Goal: Check status: Check status

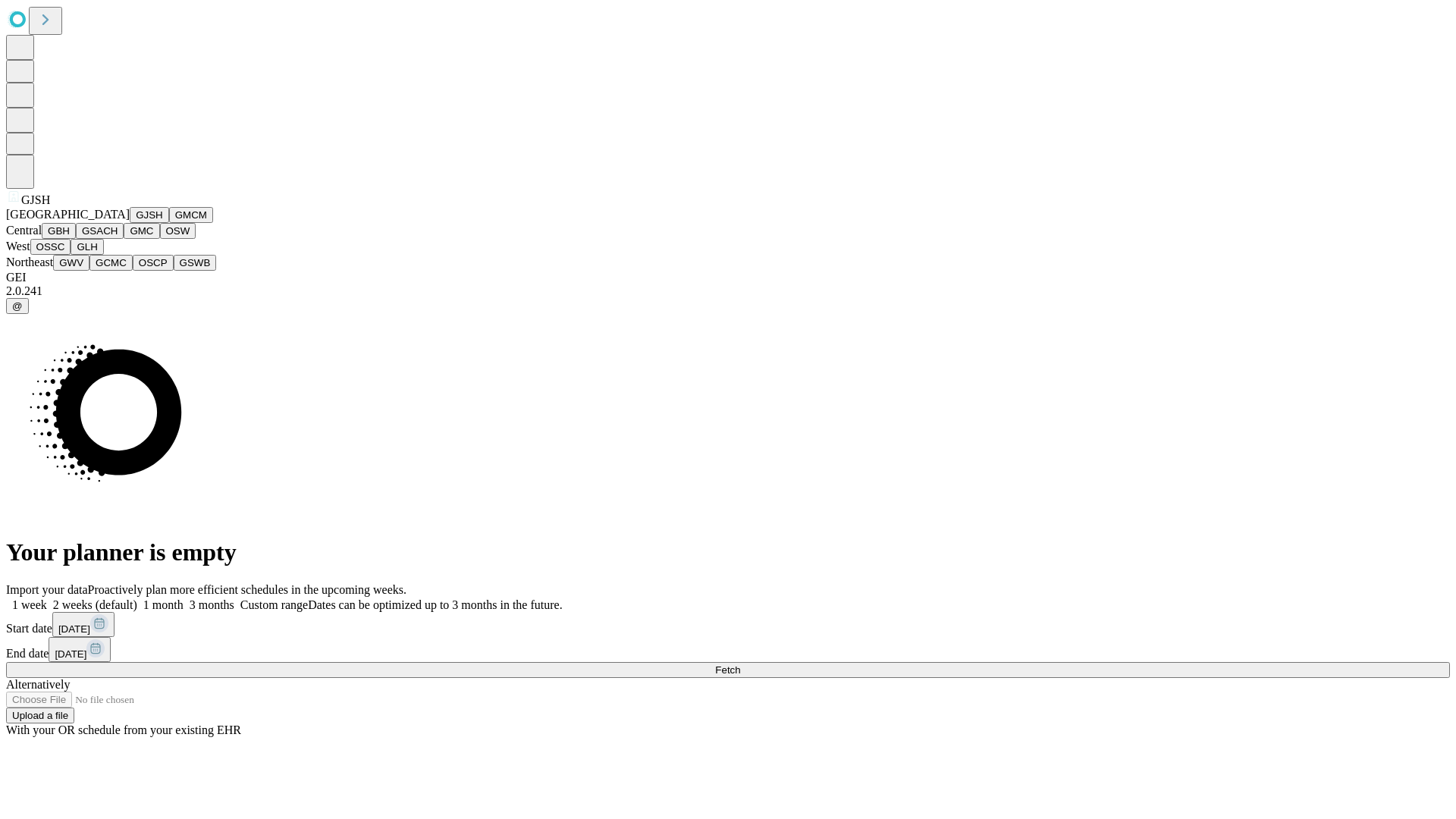
click at [130, 223] on button "GJSH" at bounding box center [149, 215] width 39 height 16
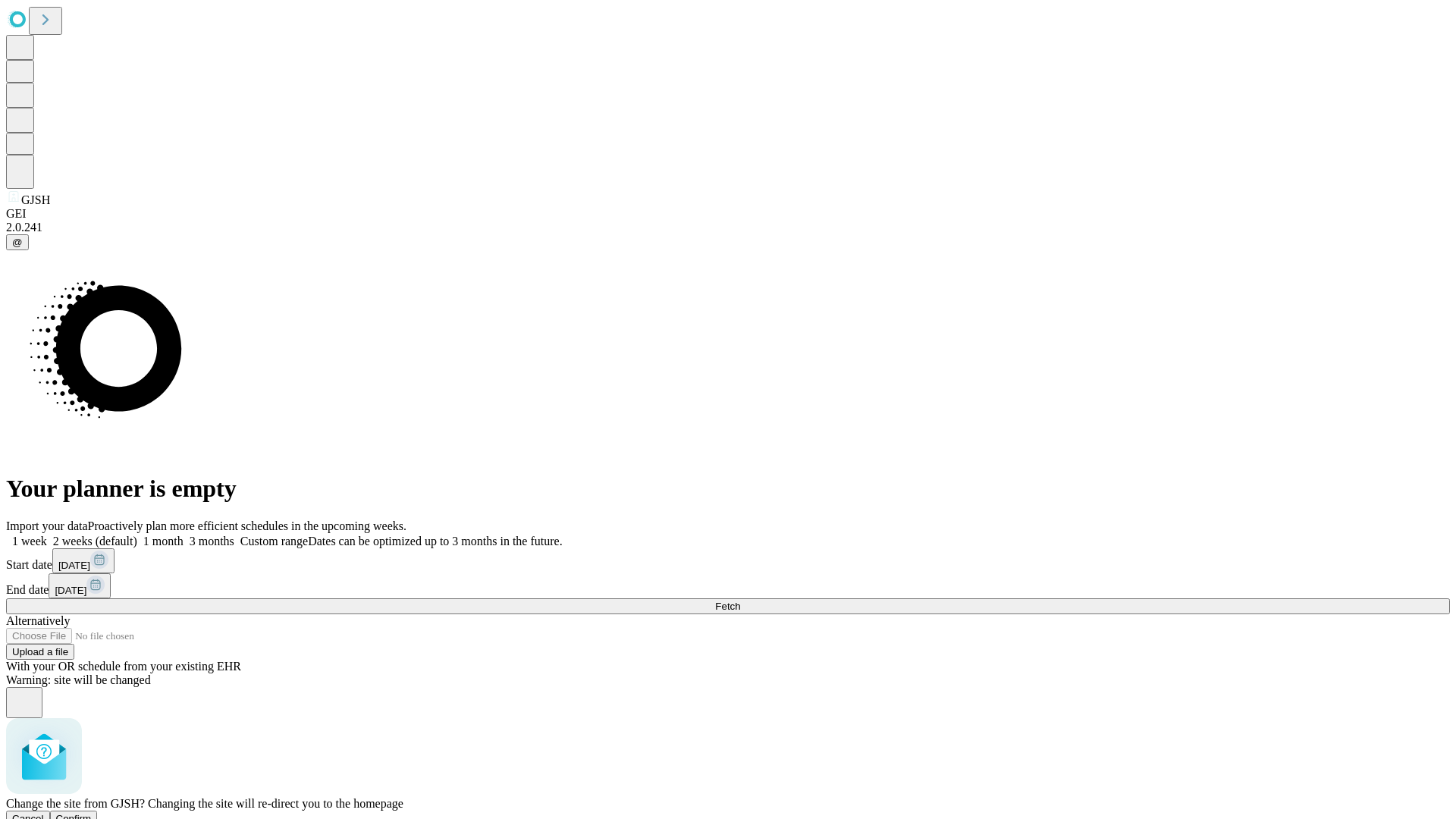
click at [92, 813] on span "Confirm" at bounding box center [74, 818] width 35 height 12
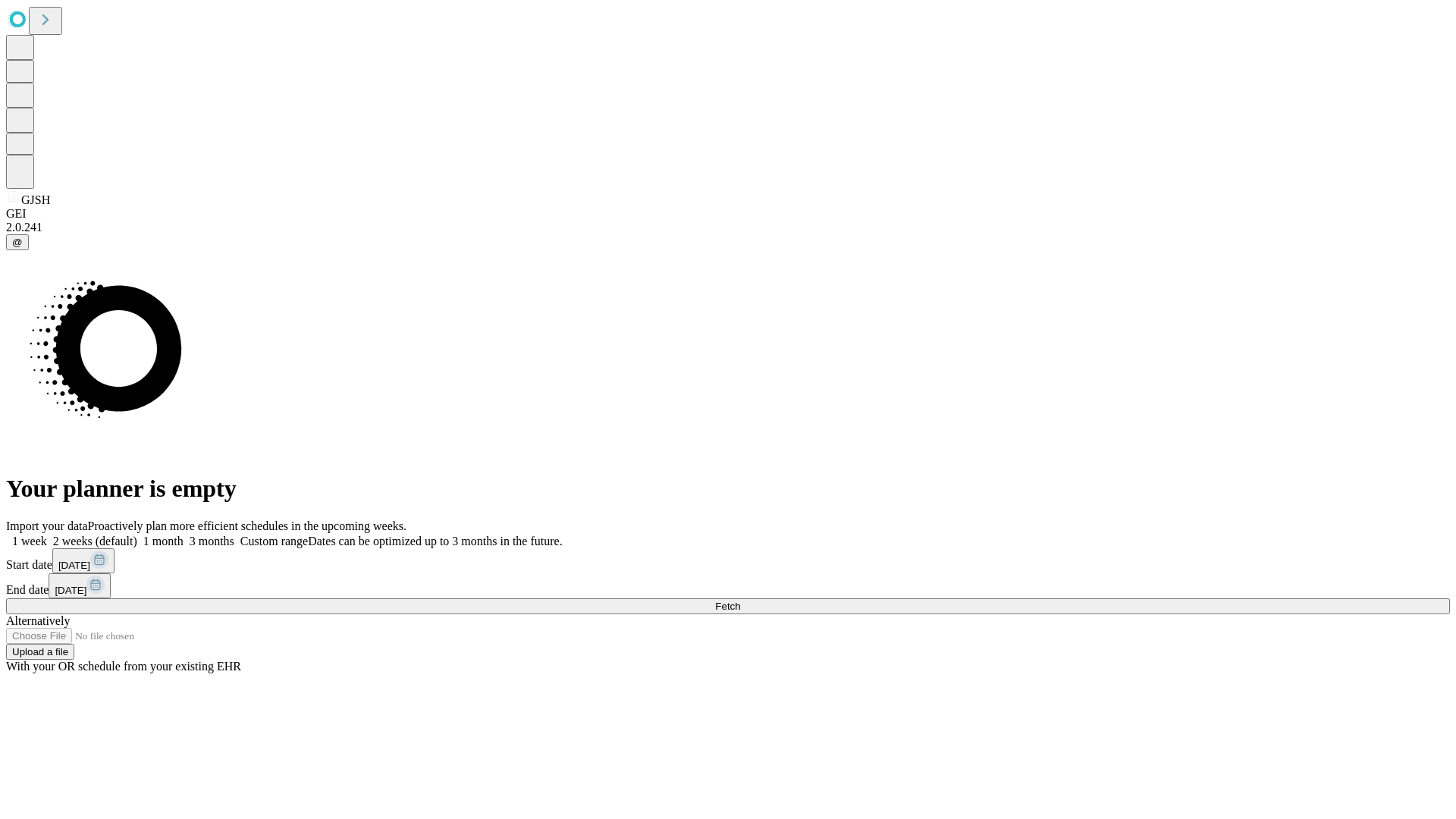
click at [47, 535] on label "1 week" at bounding box center [26, 541] width 41 height 13
click at [741, 601] on span "Fetch" at bounding box center [728, 606] width 25 height 12
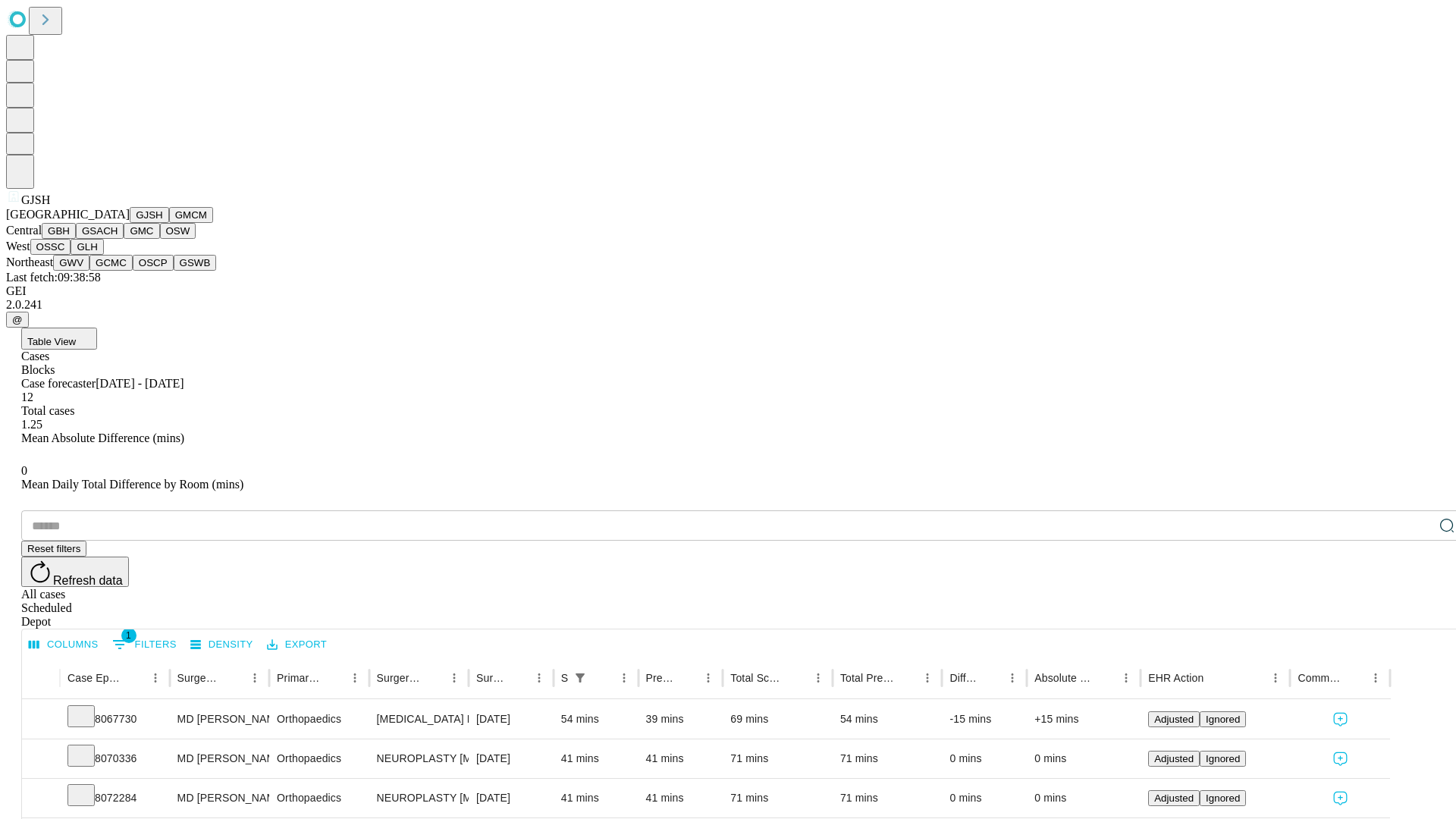
click at [169, 223] on button "GMCM" at bounding box center [190, 215] width 44 height 16
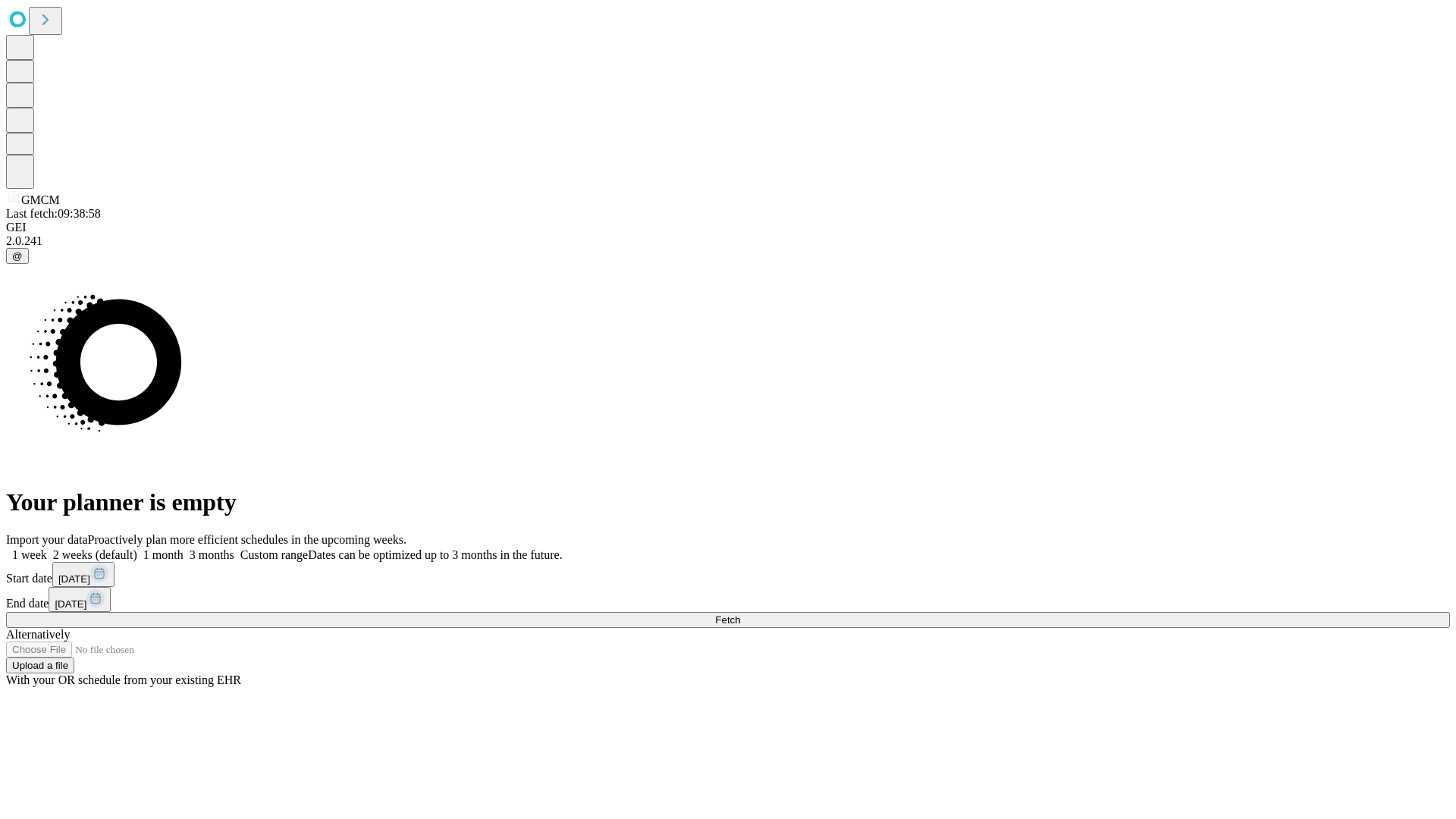
click at [47, 548] on label "1 week" at bounding box center [26, 554] width 41 height 13
click at [741, 614] on span "Fetch" at bounding box center [728, 619] width 25 height 12
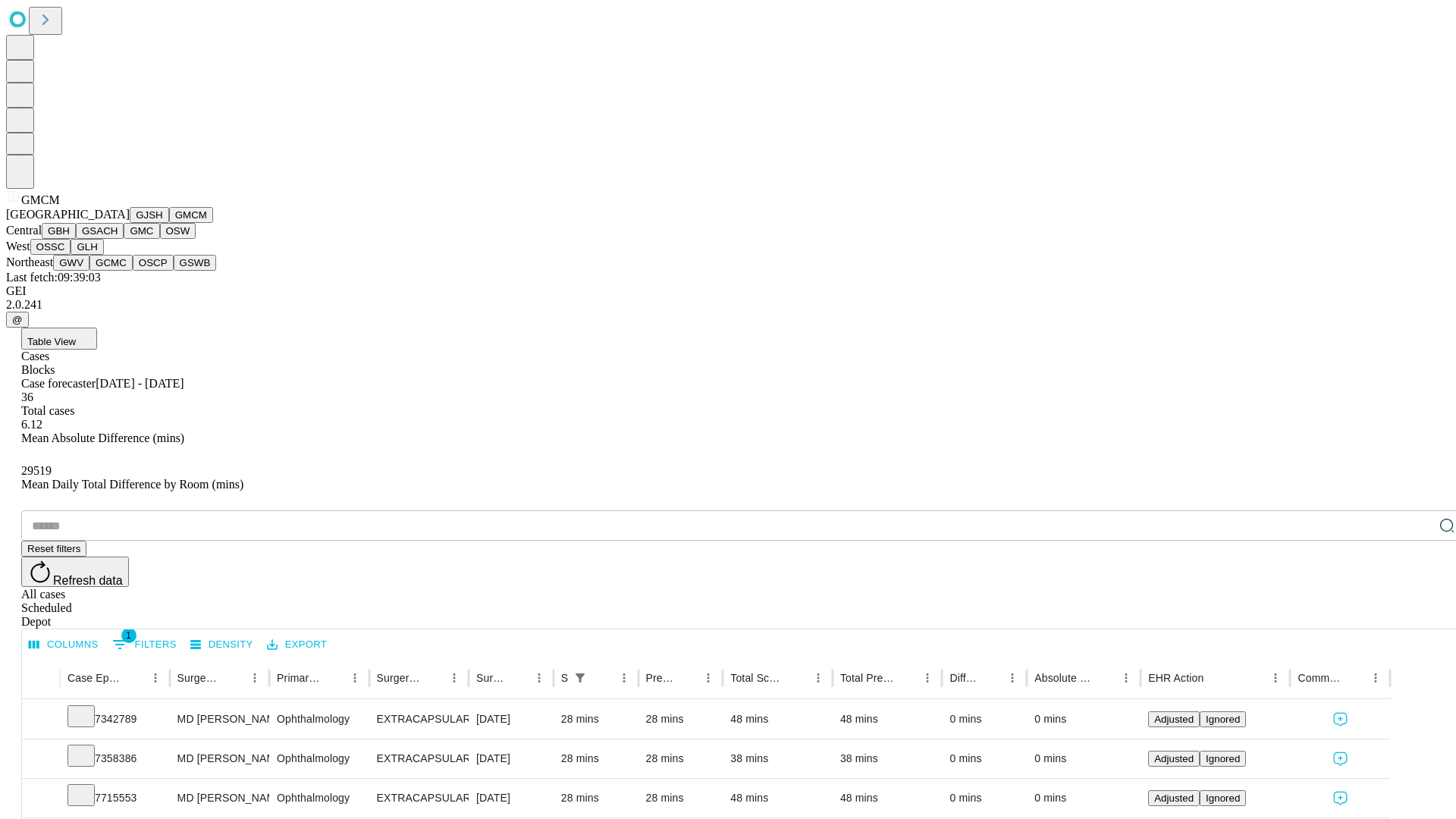
click at [76, 239] on button "GBH" at bounding box center [58, 231] width 34 height 16
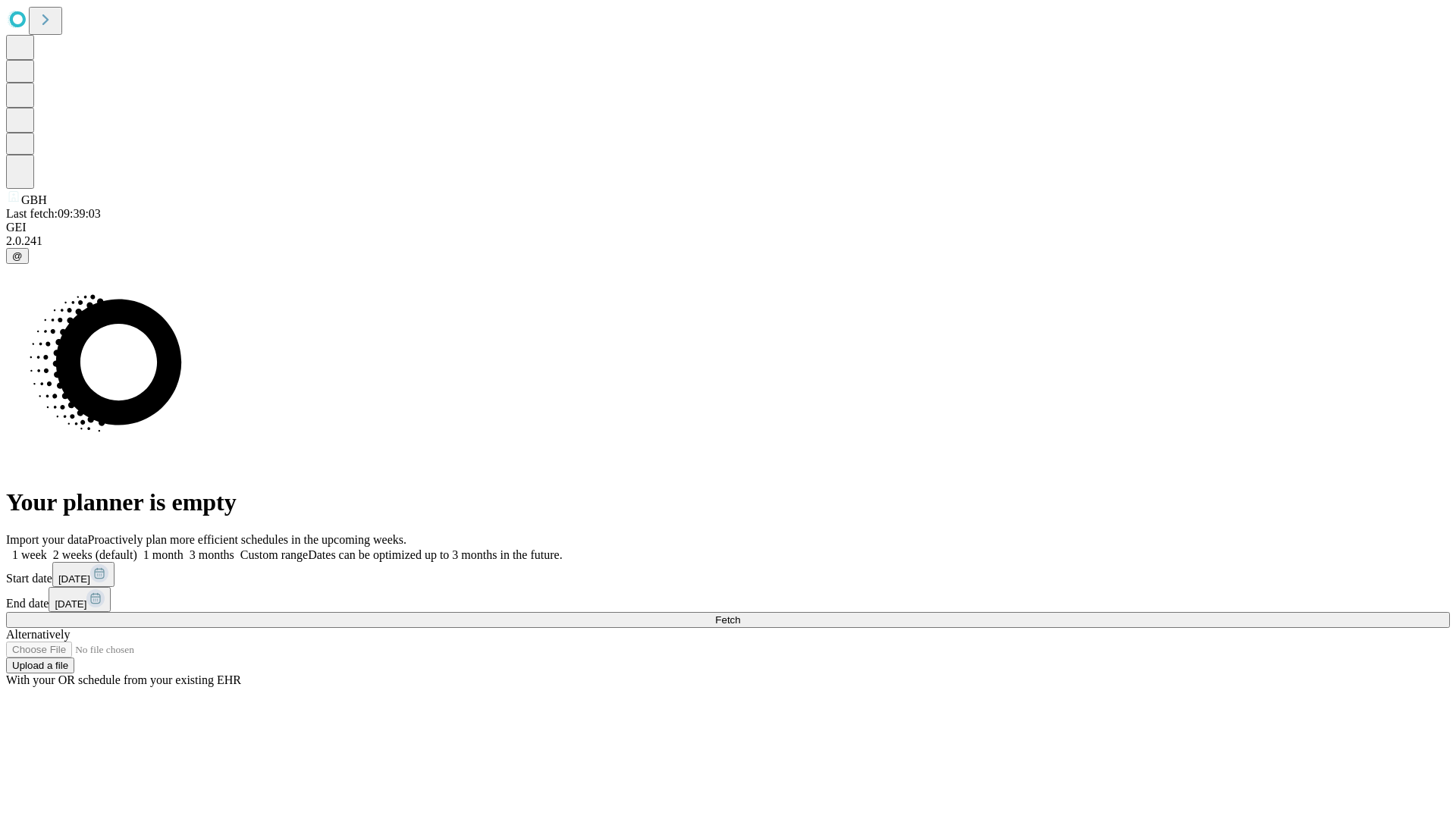
click at [47, 548] on label "1 week" at bounding box center [26, 554] width 41 height 13
click at [741, 614] on span "Fetch" at bounding box center [728, 619] width 25 height 12
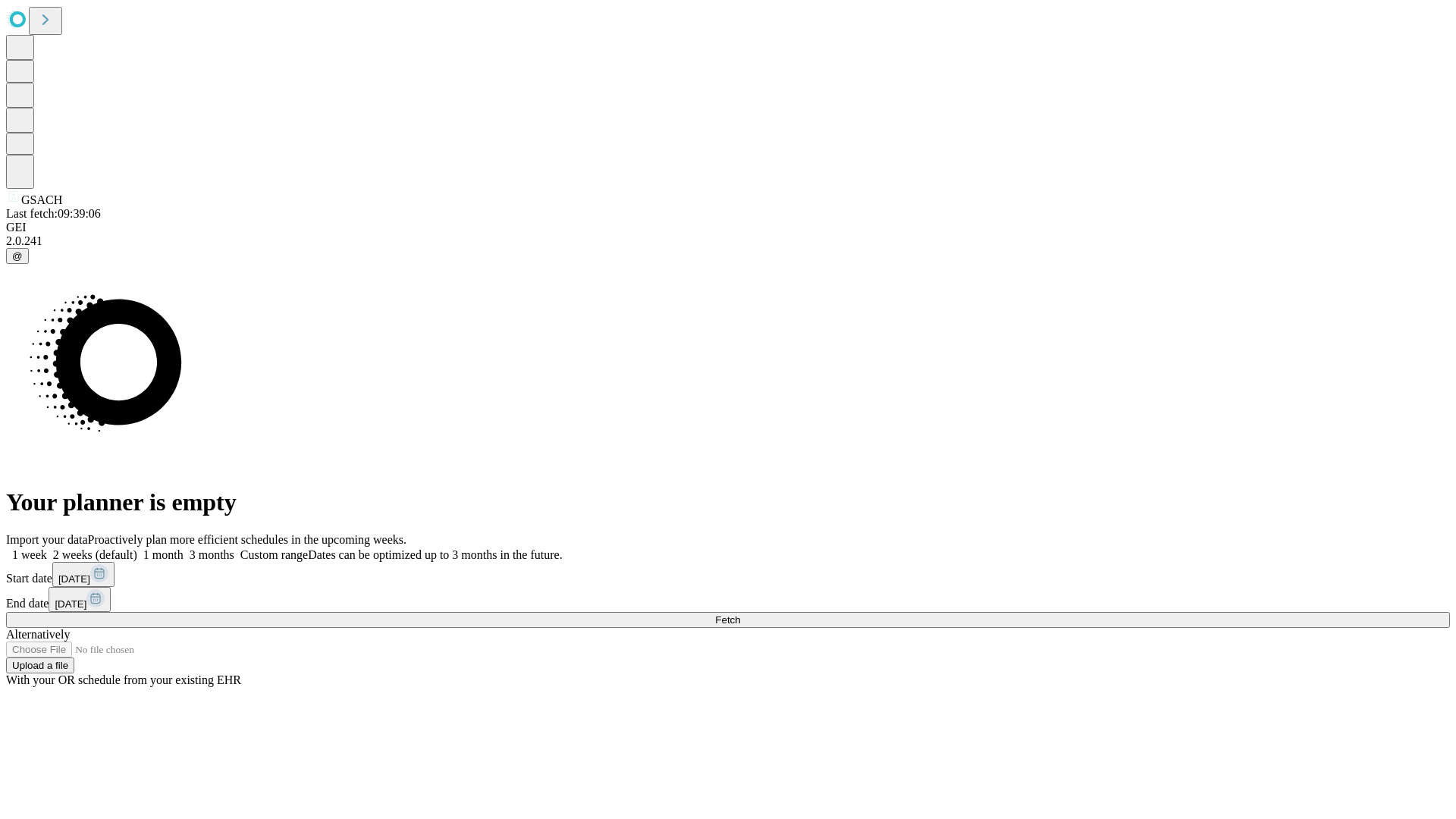
click at [741, 614] on span "Fetch" at bounding box center [728, 619] width 25 height 12
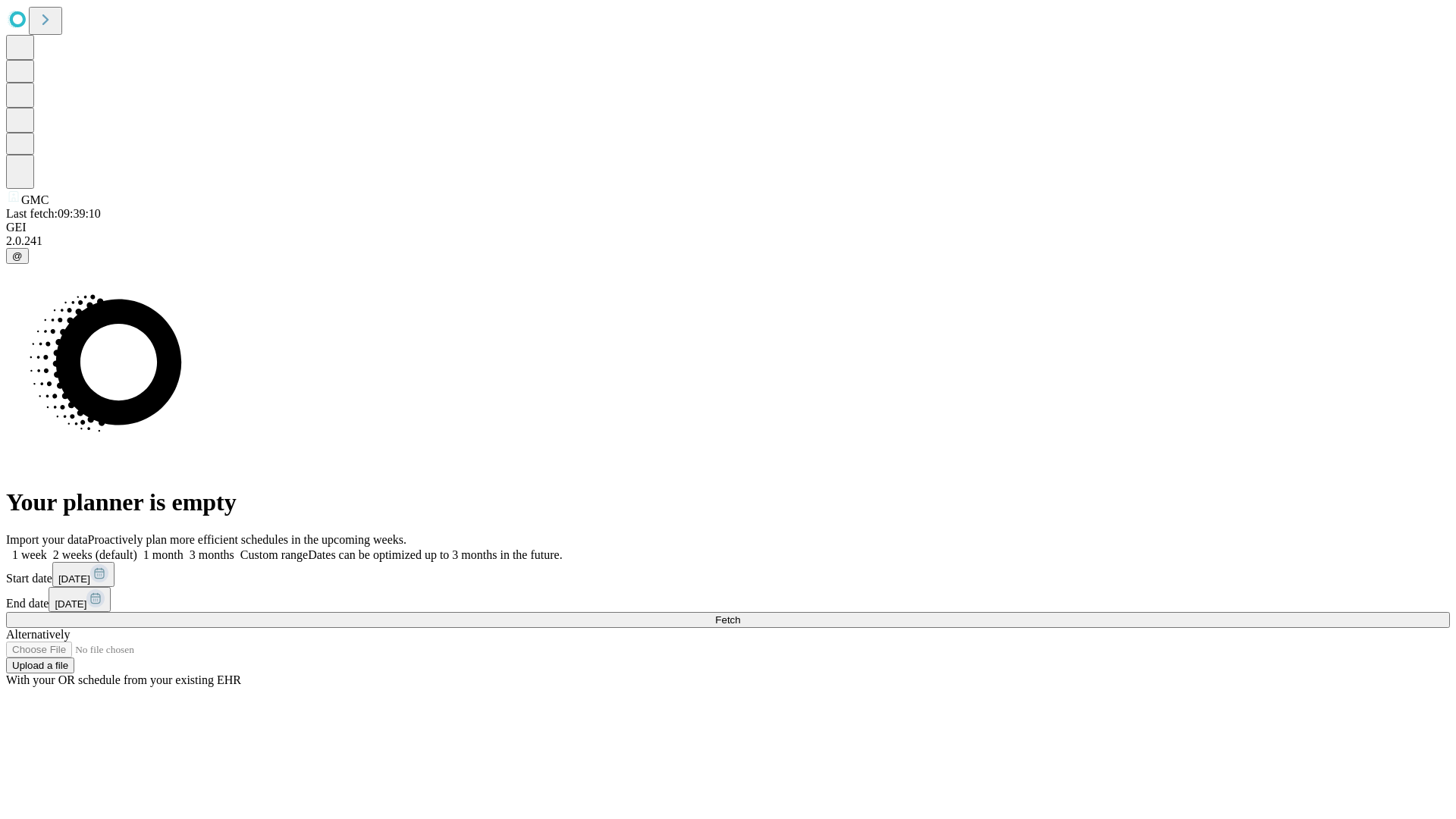
click at [47, 548] on label "1 week" at bounding box center [26, 554] width 41 height 13
click at [741, 614] on span "Fetch" at bounding box center [728, 619] width 25 height 12
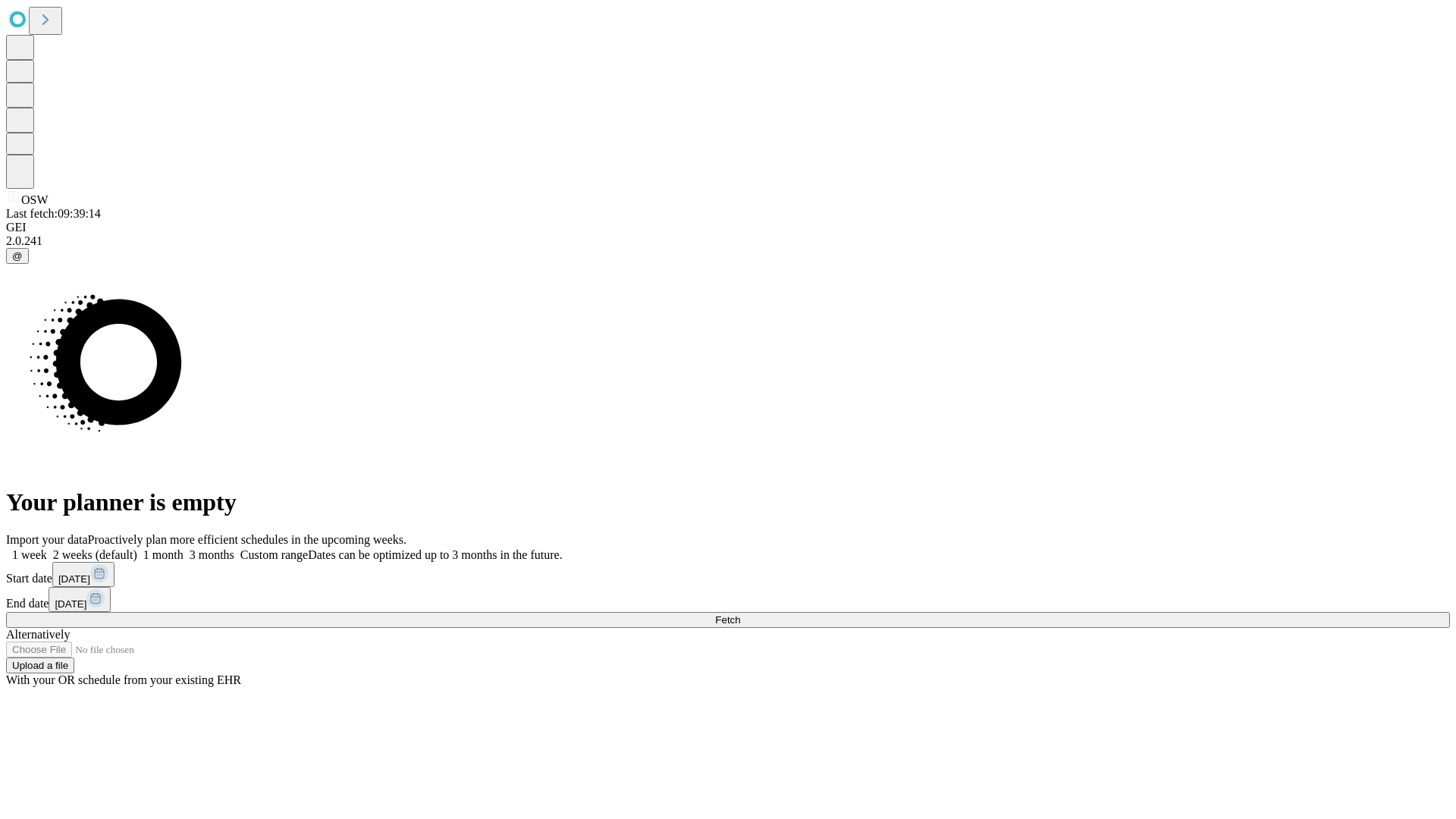
click at [47, 548] on label "1 week" at bounding box center [26, 554] width 41 height 13
click at [741, 614] on span "Fetch" at bounding box center [728, 619] width 25 height 12
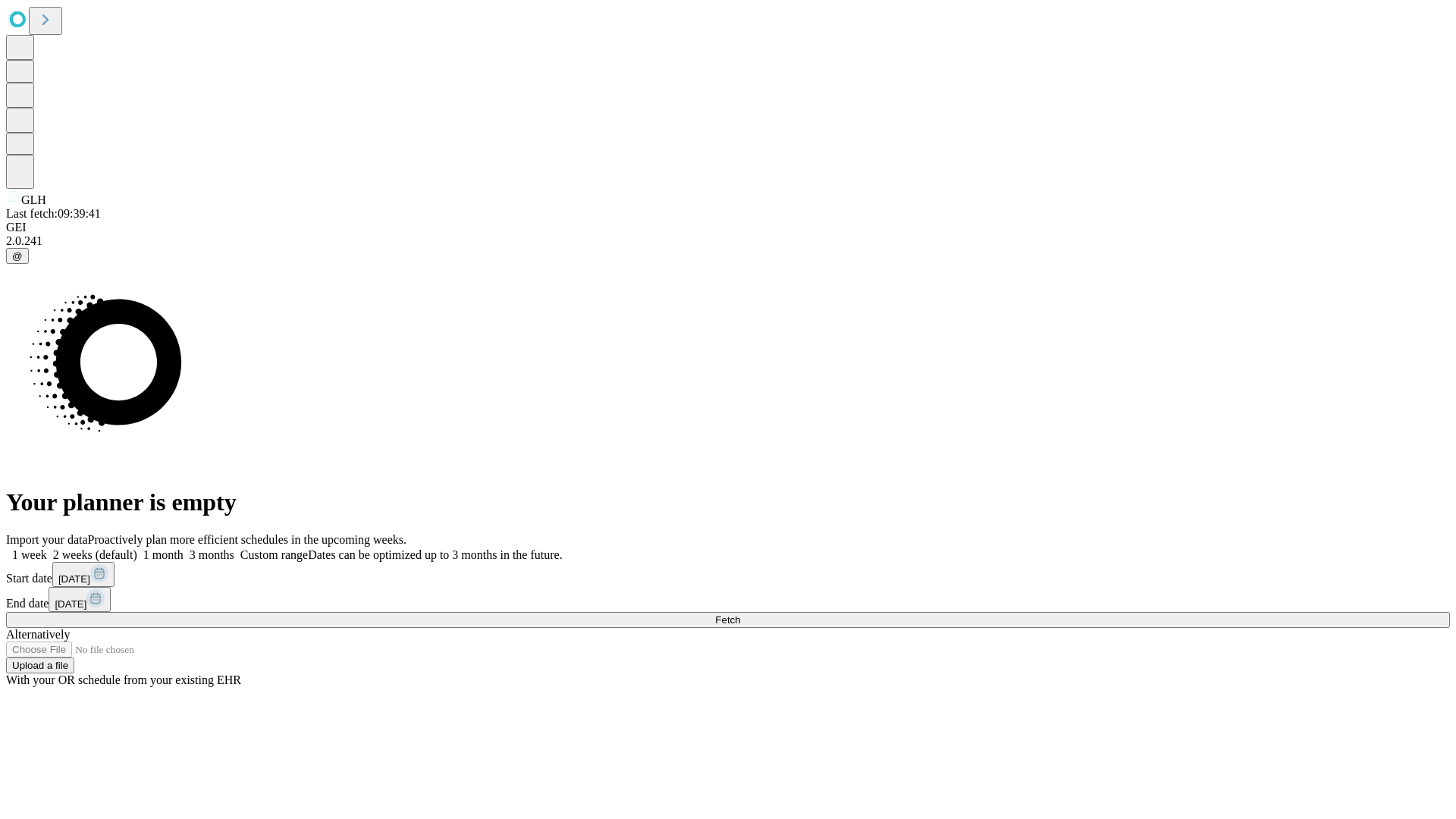
click at [47, 548] on label "1 week" at bounding box center [26, 554] width 41 height 13
click at [741, 614] on span "Fetch" at bounding box center [728, 619] width 25 height 12
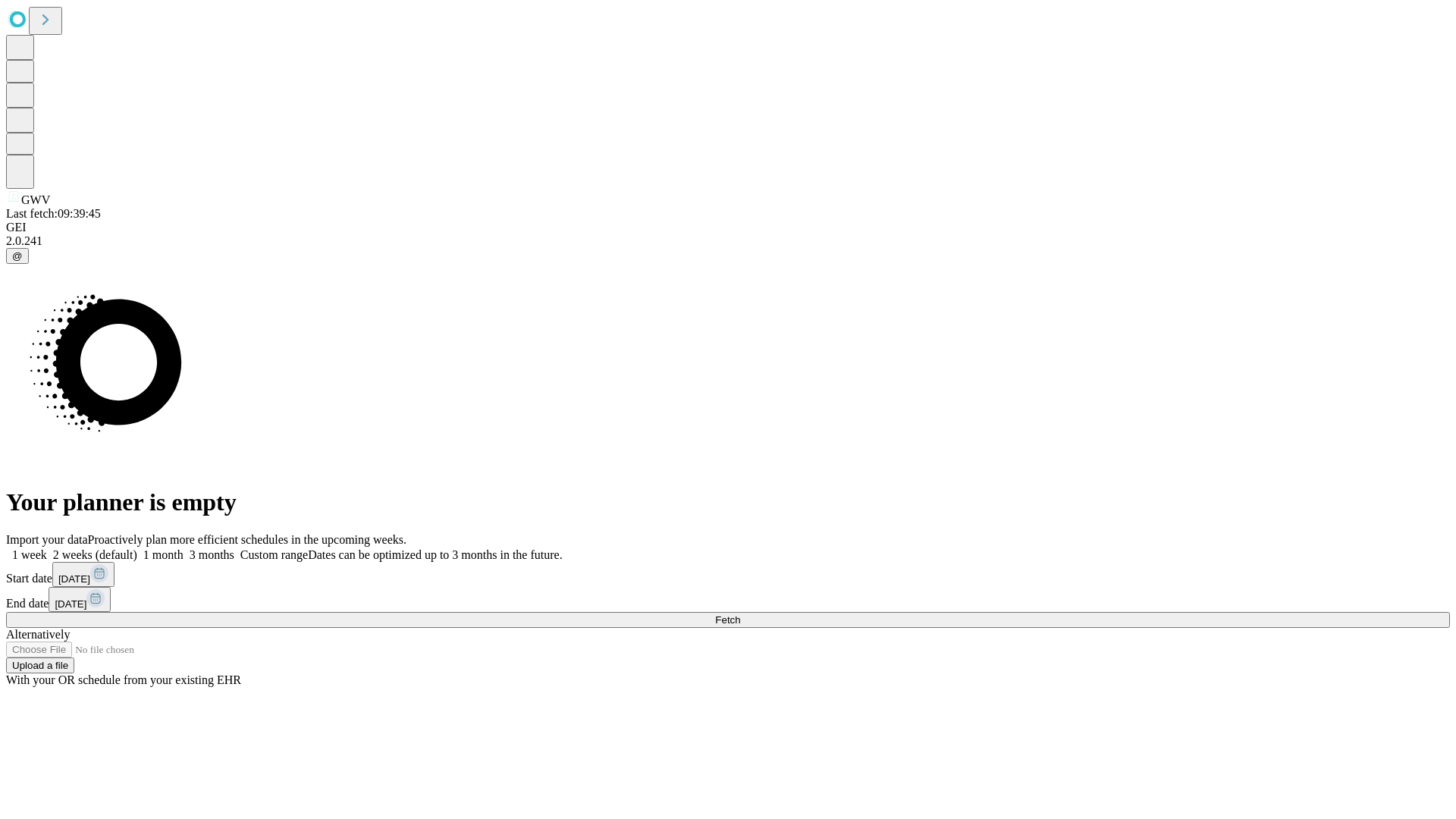
click at [47, 548] on label "1 week" at bounding box center [26, 554] width 41 height 13
click at [741, 614] on span "Fetch" at bounding box center [728, 619] width 25 height 12
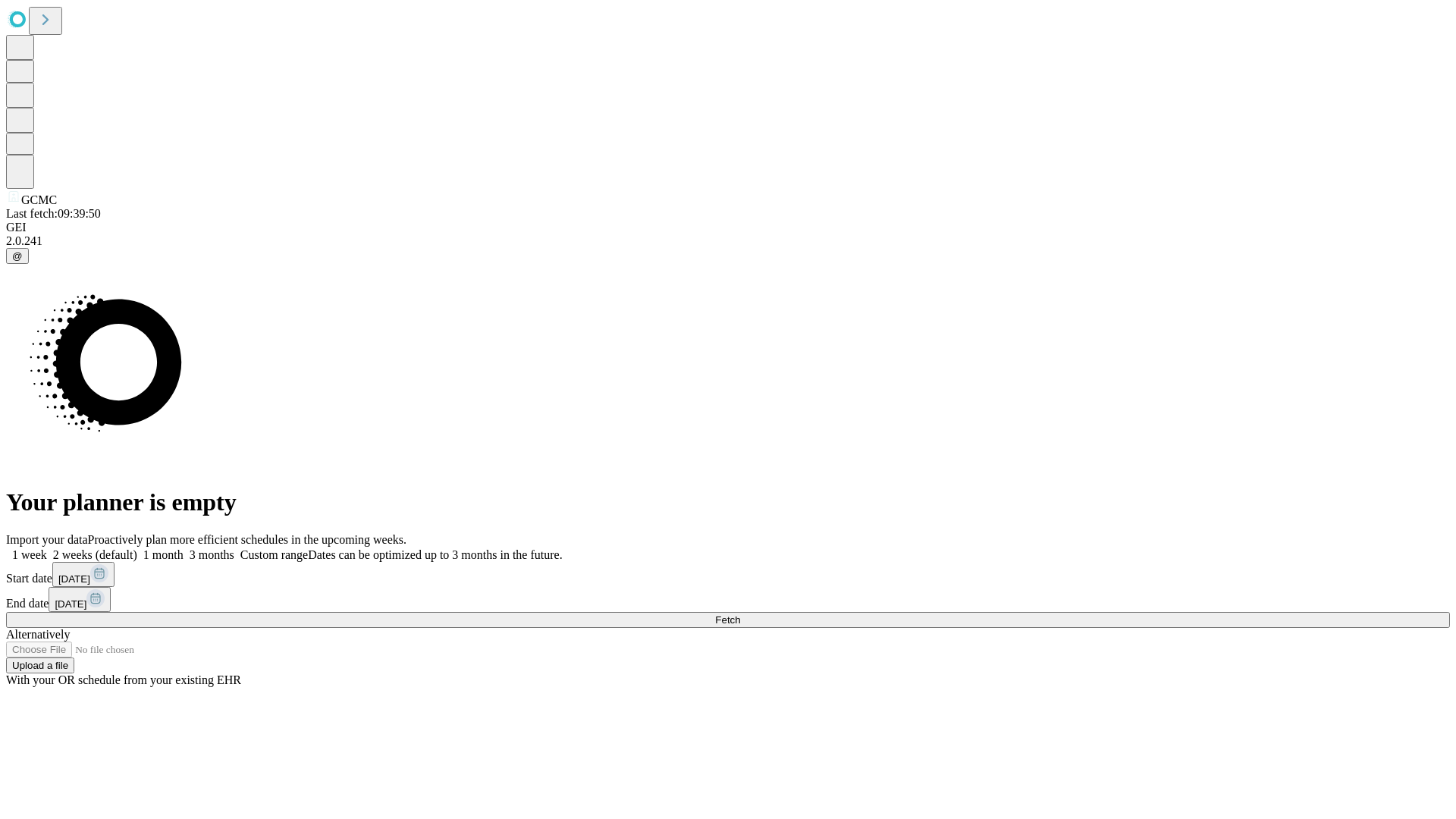
click at [47, 548] on label "1 week" at bounding box center [26, 554] width 41 height 13
click at [741, 614] on span "Fetch" at bounding box center [728, 619] width 25 height 12
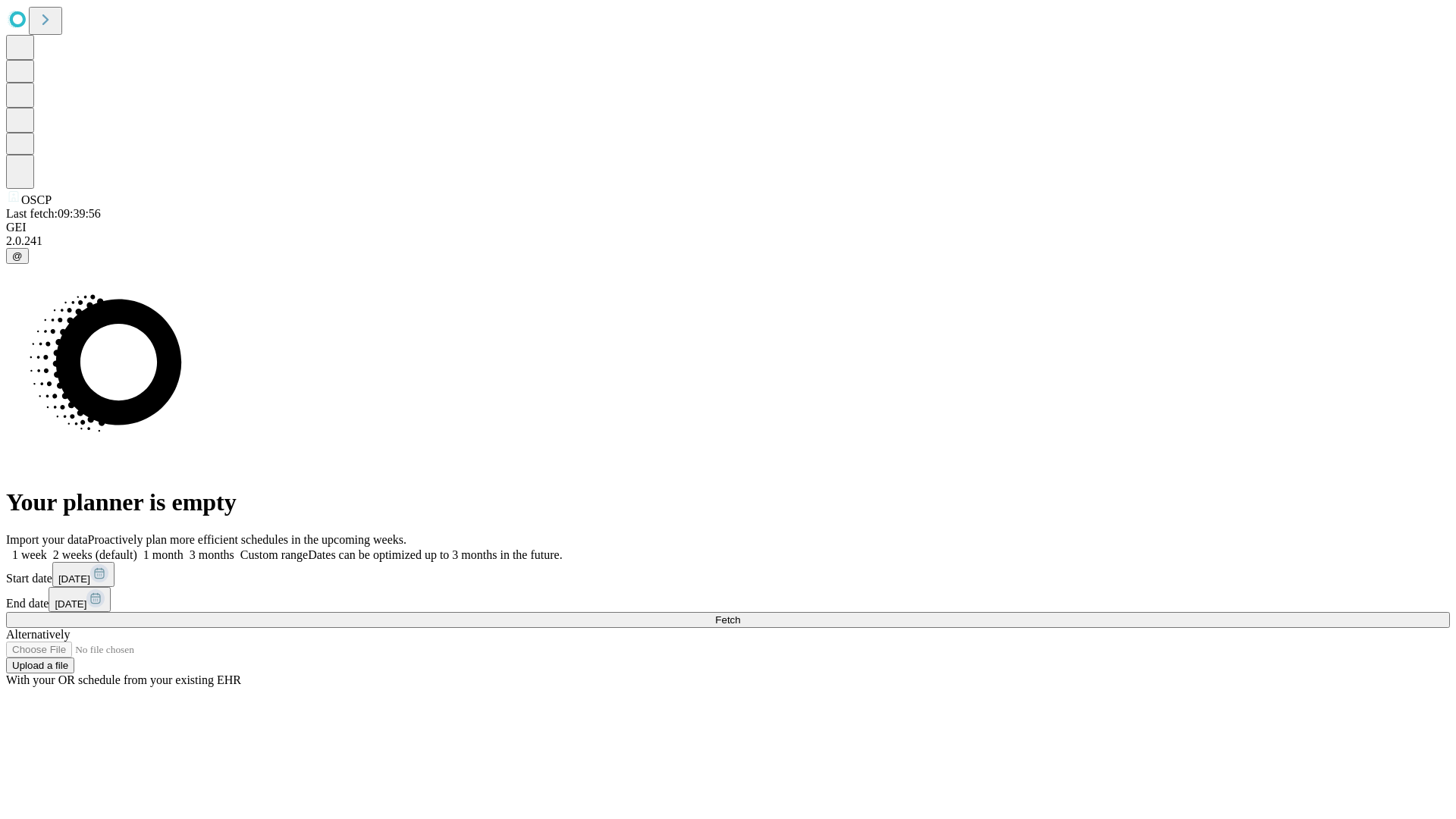
click at [47, 548] on label "1 week" at bounding box center [26, 554] width 41 height 13
click at [741, 614] on span "Fetch" at bounding box center [728, 619] width 25 height 12
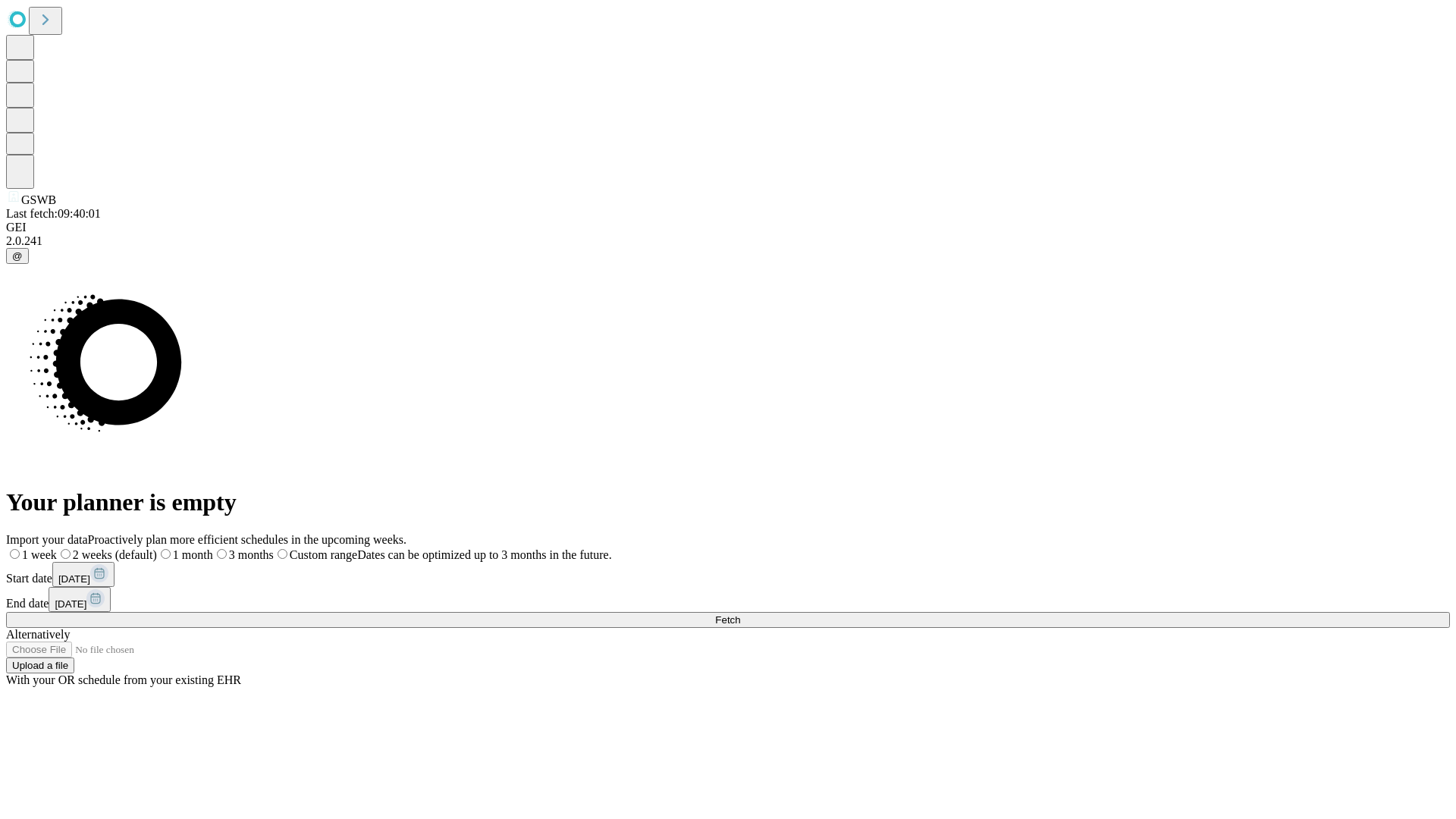
click at [57, 548] on label "1 week" at bounding box center [31, 554] width 51 height 13
click at [741, 614] on span "Fetch" at bounding box center [728, 619] width 25 height 12
